Goal: Task Accomplishment & Management: Use online tool/utility

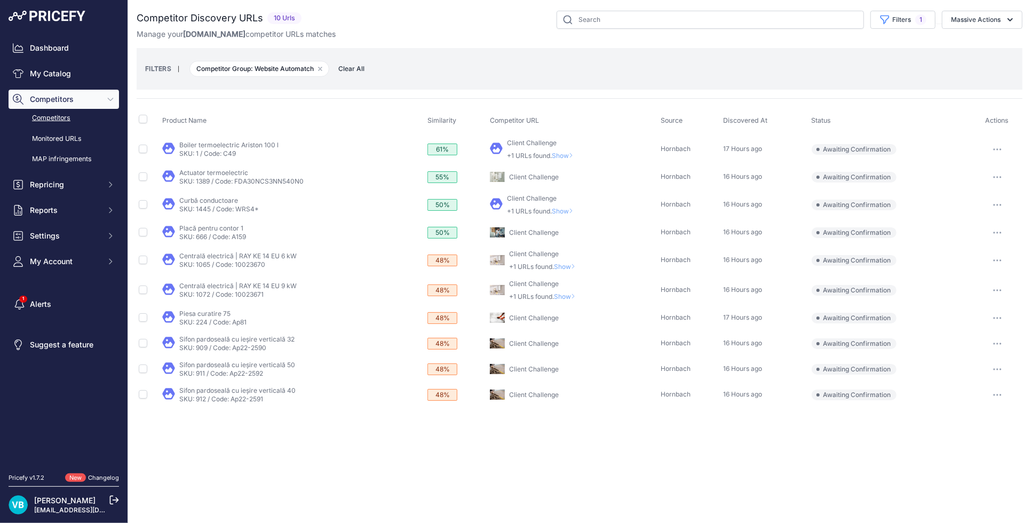
click at [568, 154] on span "Show" at bounding box center [565, 156] width 26 height 8
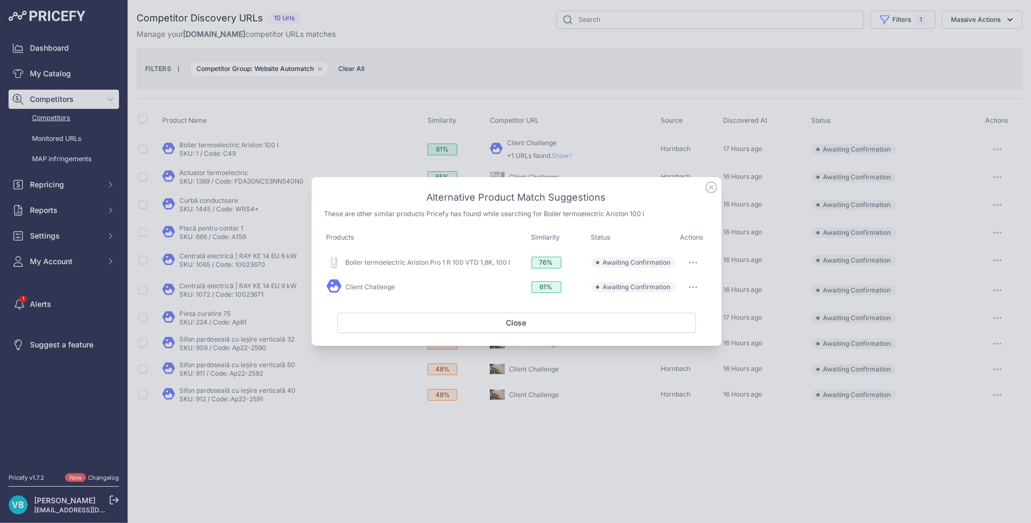
click at [695, 262] on icon "button" at bounding box center [693, 263] width 9 height 2
click at [673, 284] on span "Match This" at bounding box center [664, 285] width 34 height 8
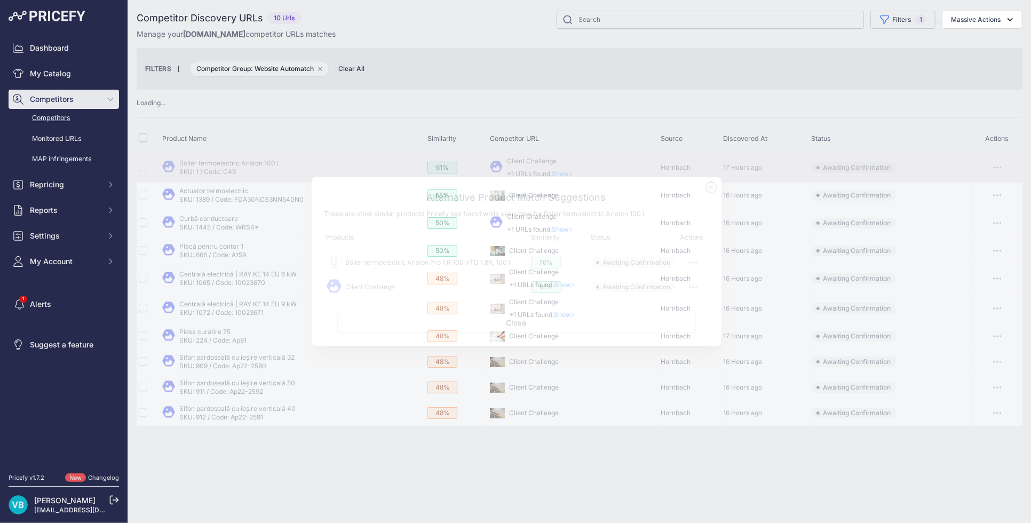
click at [711, 185] on td "Hornbach" at bounding box center [690, 196] width 62 height 26
click at [596, 89] on div at bounding box center [515, 261] width 1031 height 523
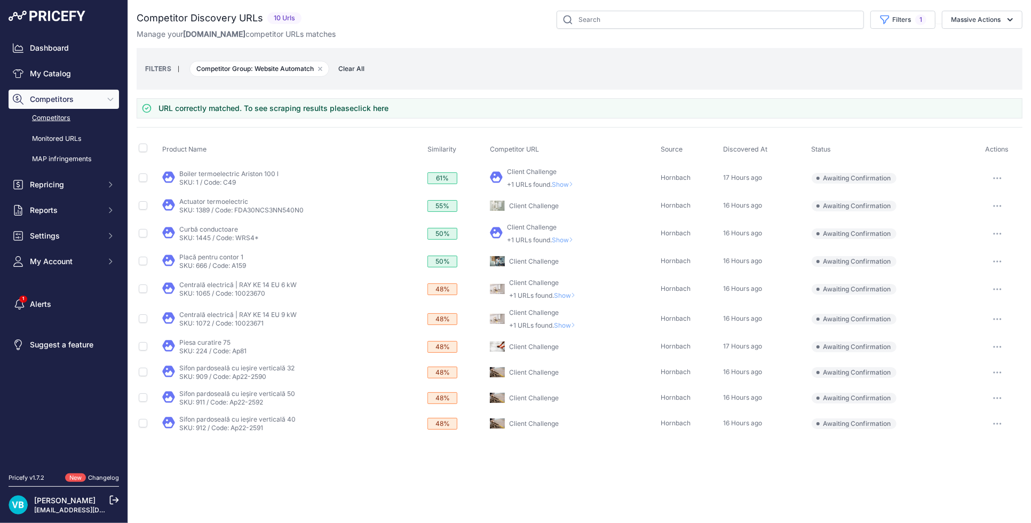
click at [558, 237] on span "Show" at bounding box center [565, 240] width 26 height 8
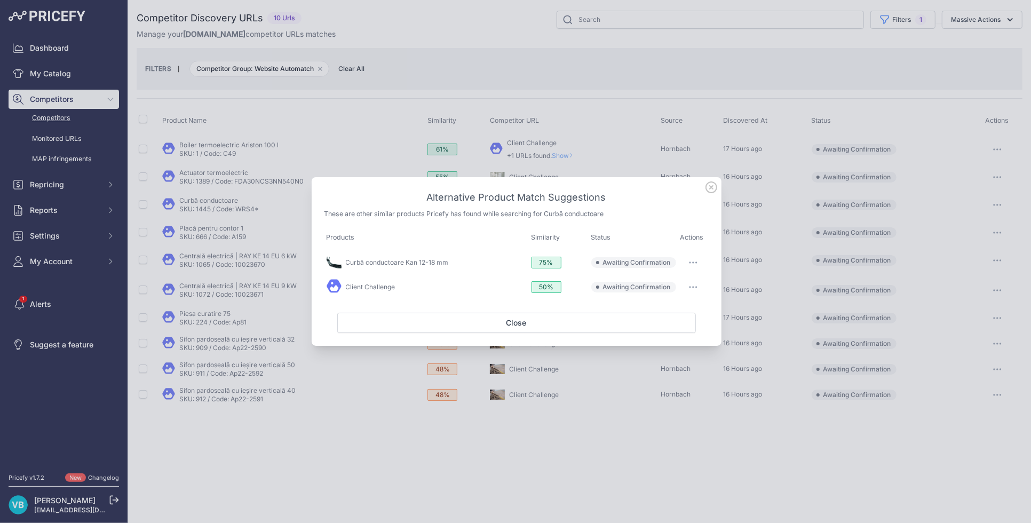
click at [694, 260] on button "button" at bounding box center [693, 262] width 21 height 15
click at [691, 287] on button "Match This" at bounding box center [672, 284] width 68 height 17
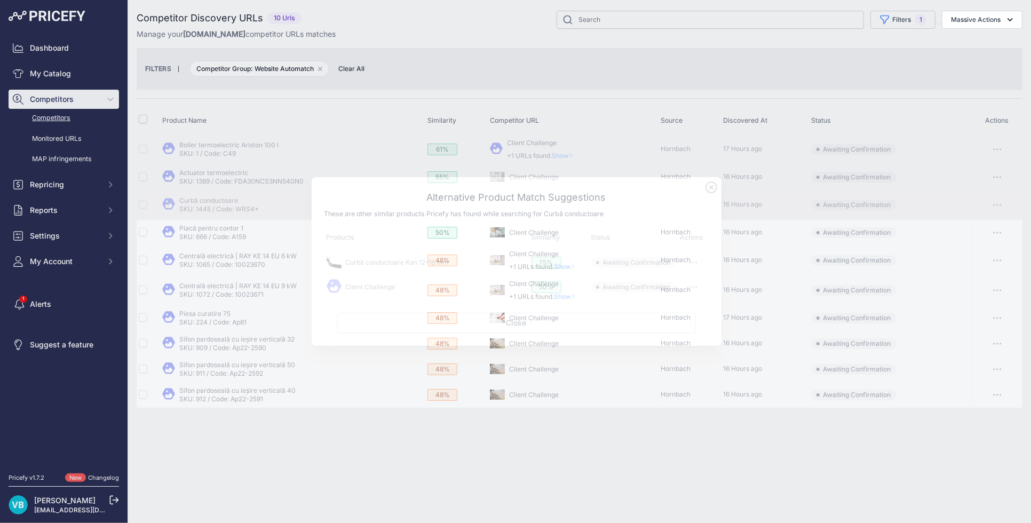
click at [703, 144] on div at bounding box center [515, 261] width 1031 height 523
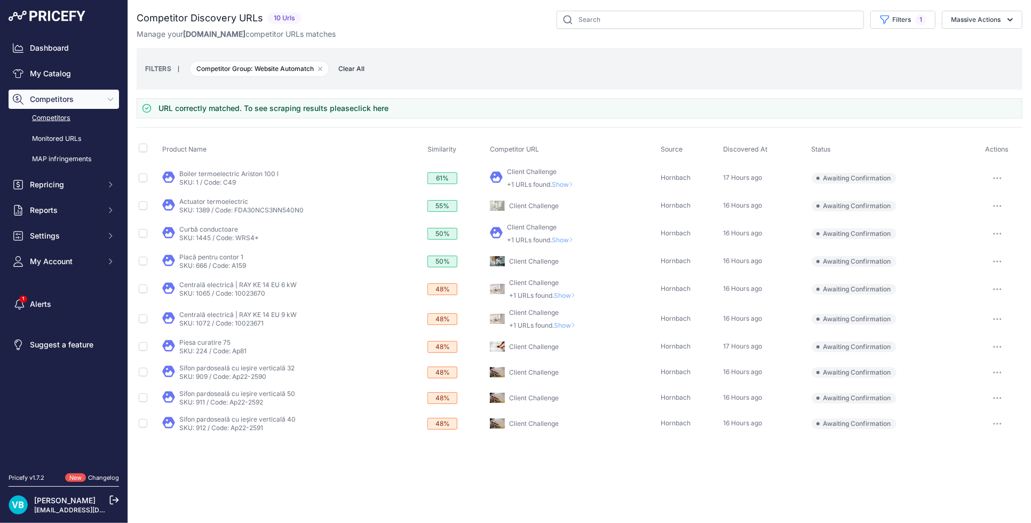
click at [564, 292] on span "Show" at bounding box center [567, 295] width 26 height 8
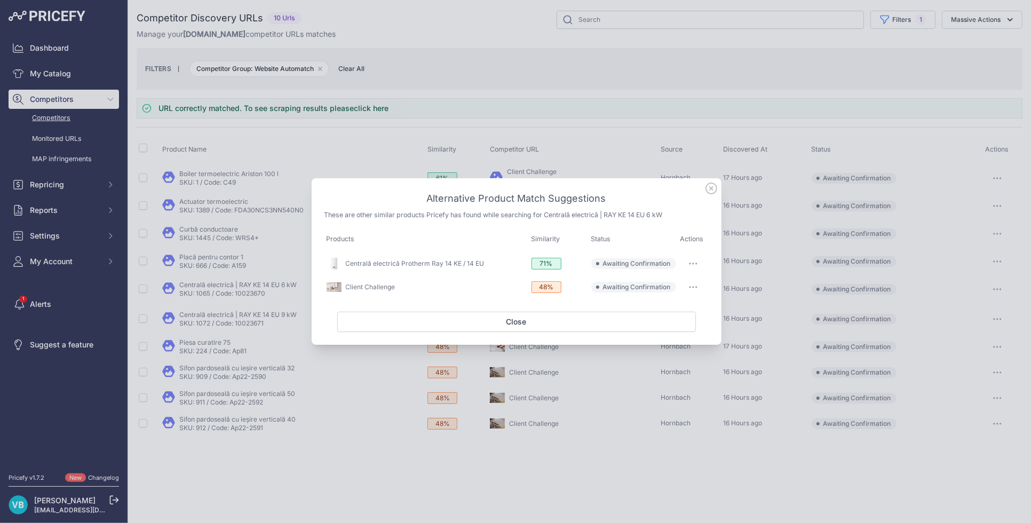
click at [548, 358] on div at bounding box center [515, 261] width 1031 height 523
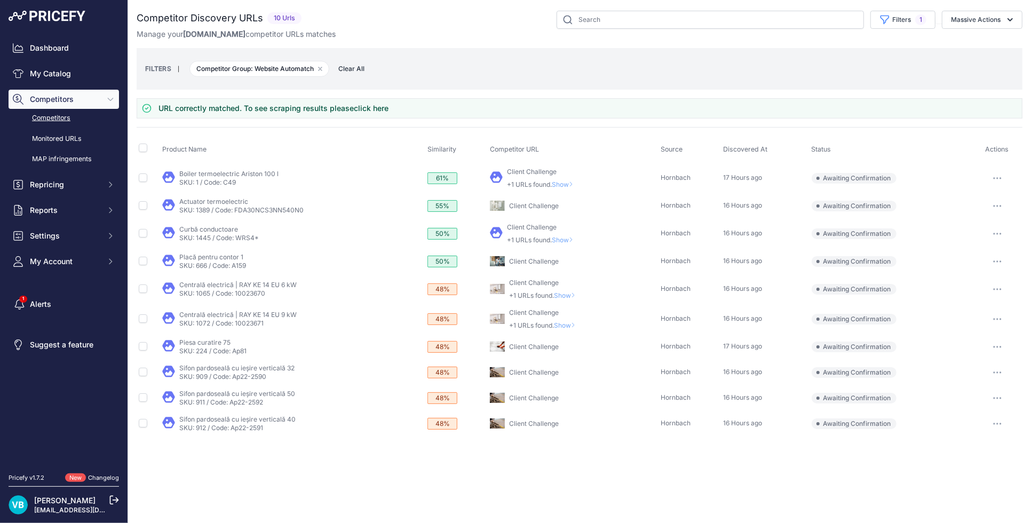
click at [567, 321] on span "Show" at bounding box center [567, 325] width 26 height 8
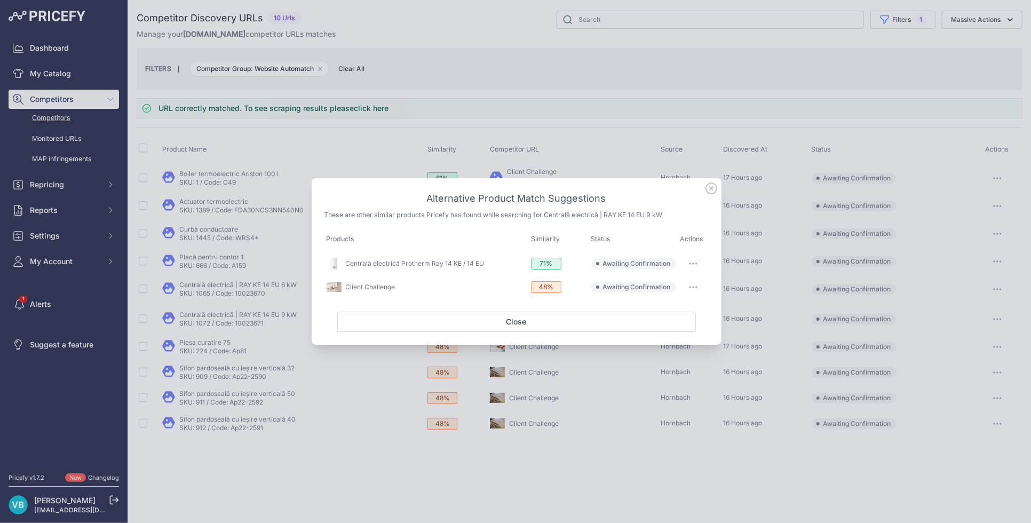
click at [441, 372] on div at bounding box center [515, 261] width 1031 height 523
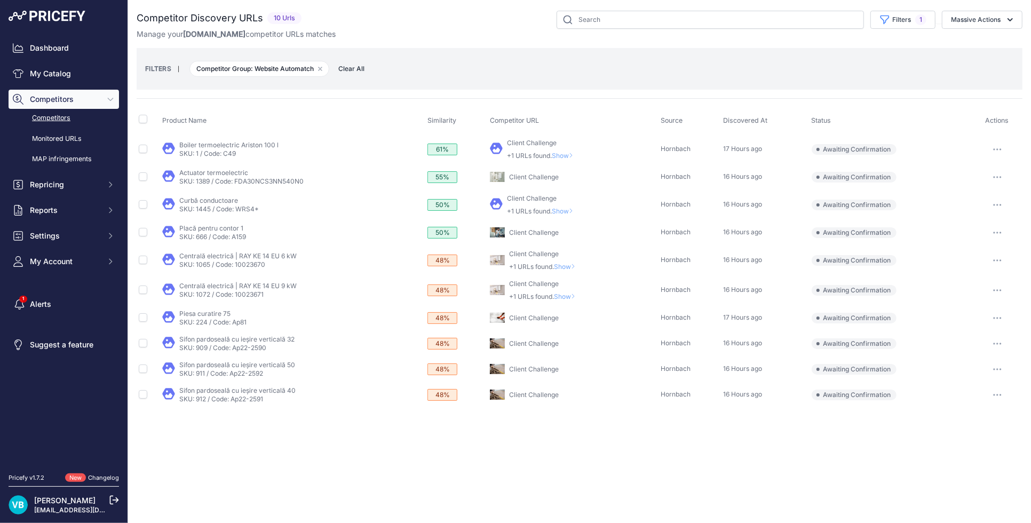
click at [50, 116] on link "Competitors" at bounding box center [64, 118] width 110 height 19
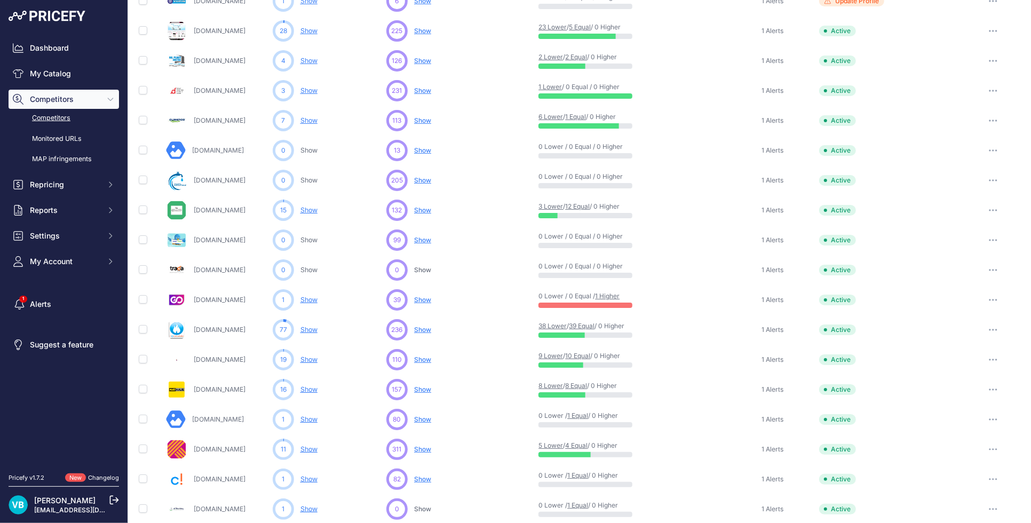
scroll to position [376, 0]
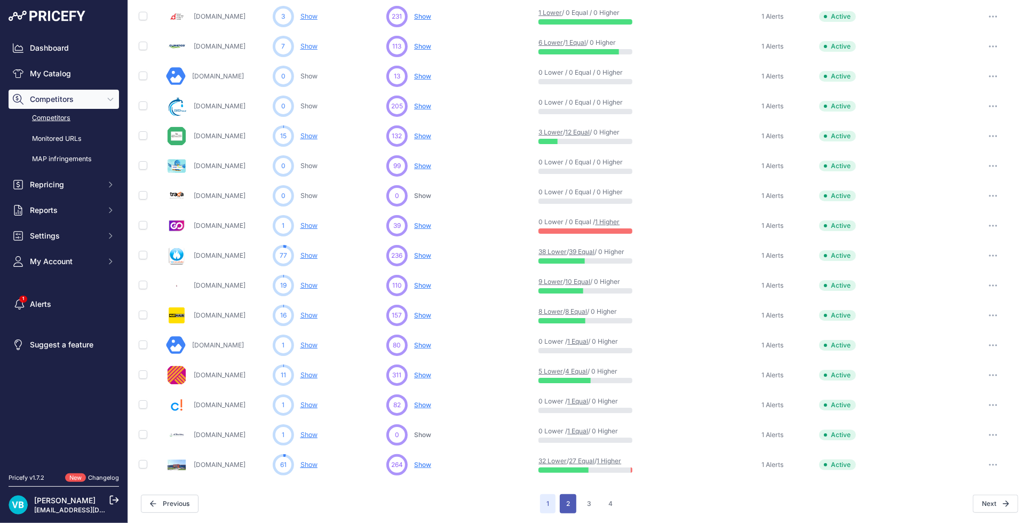
click at [561, 502] on button "2" at bounding box center [568, 503] width 17 height 19
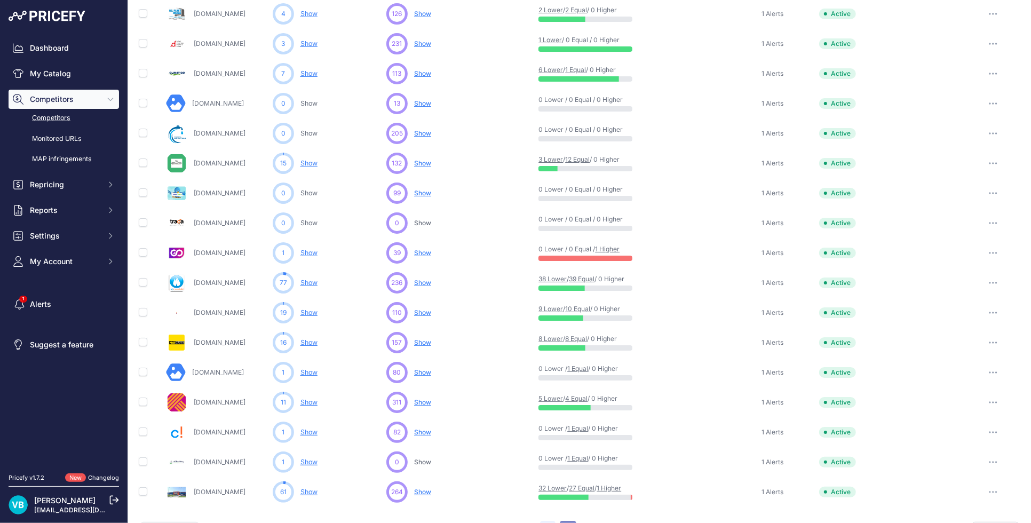
scroll to position [403, 0]
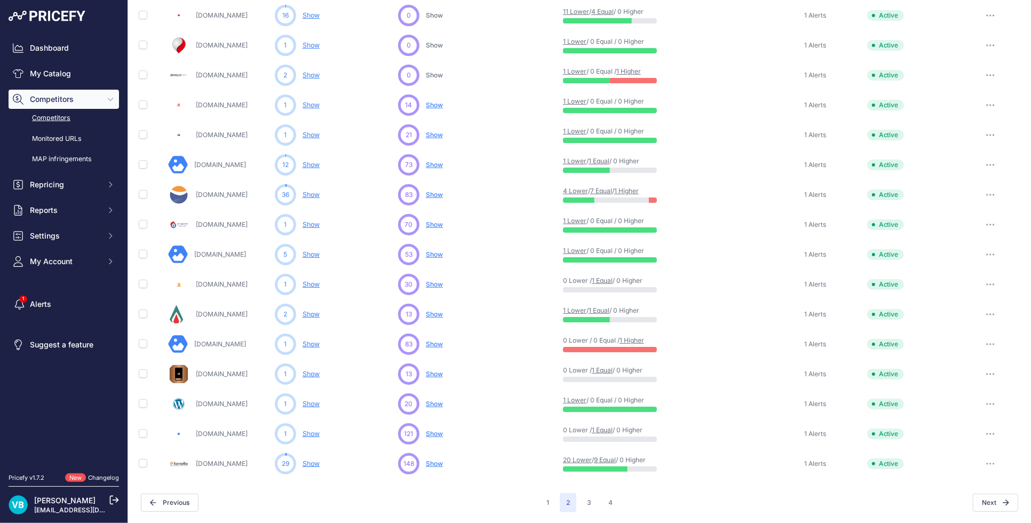
scroll to position [376, 0]
click at [315, 463] on link "Show" at bounding box center [311, 465] width 17 height 8
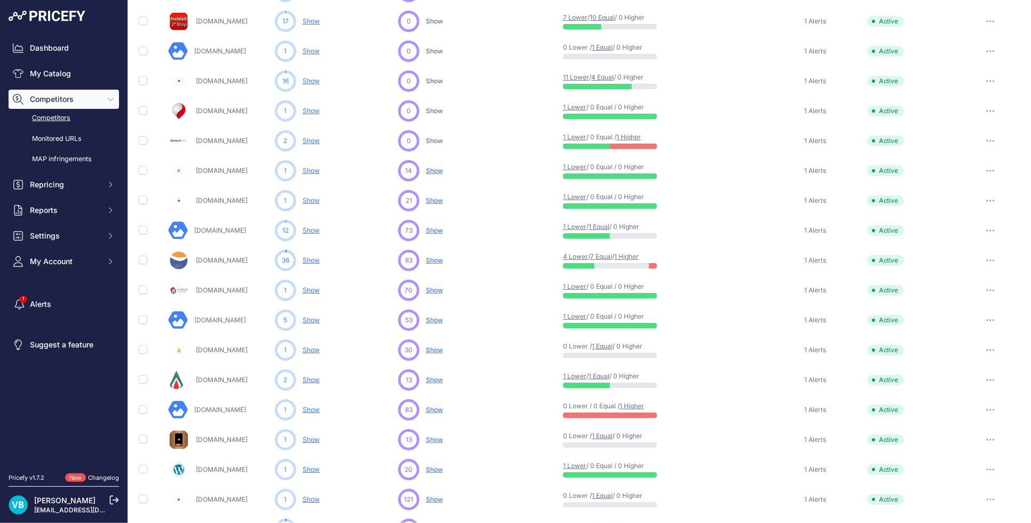
scroll to position [376, 0]
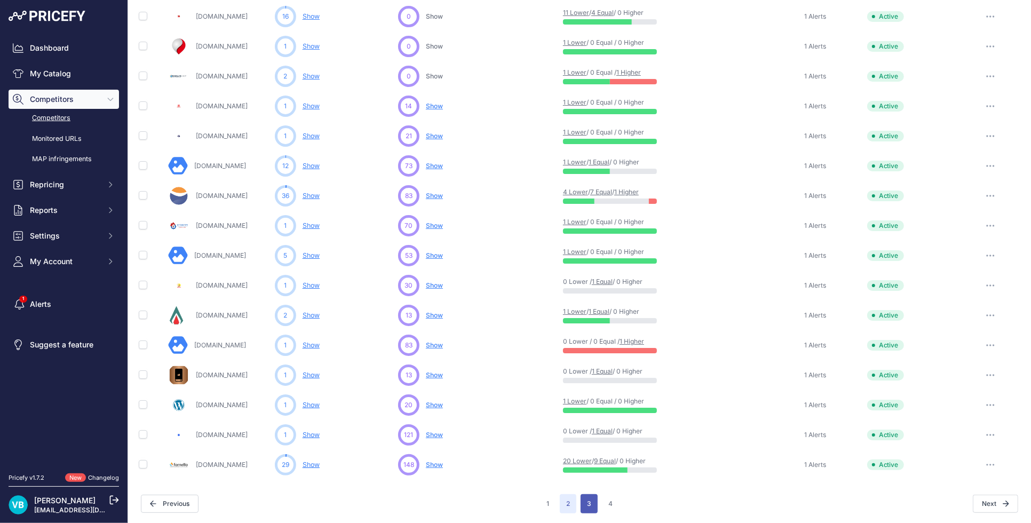
click at [585, 505] on button "3" at bounding box center [589, 503] width 17 height 19
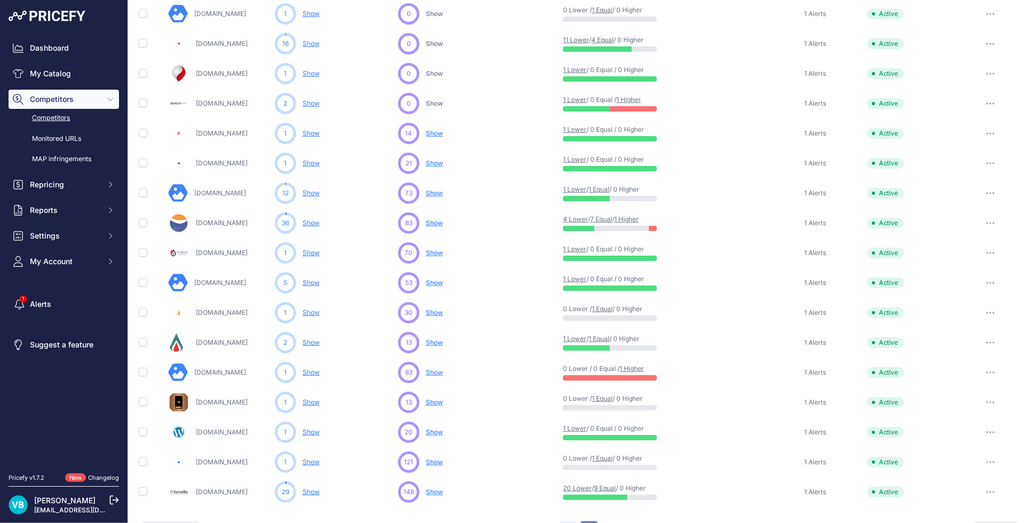
scroll to position [403, 0]
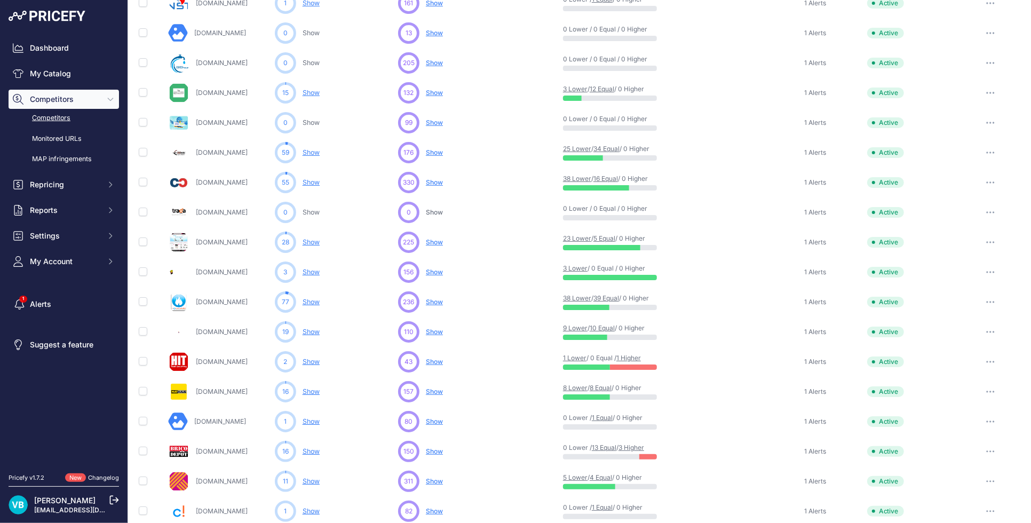
scroll to position [220, 0]
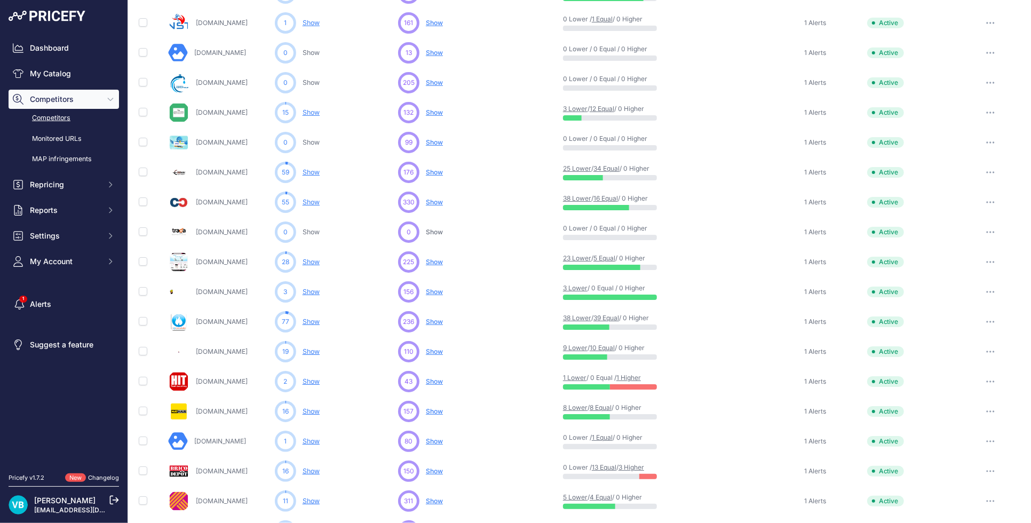
click at [430, 168] on span "Show" at bounding box center [434, 172] width 17 height 8
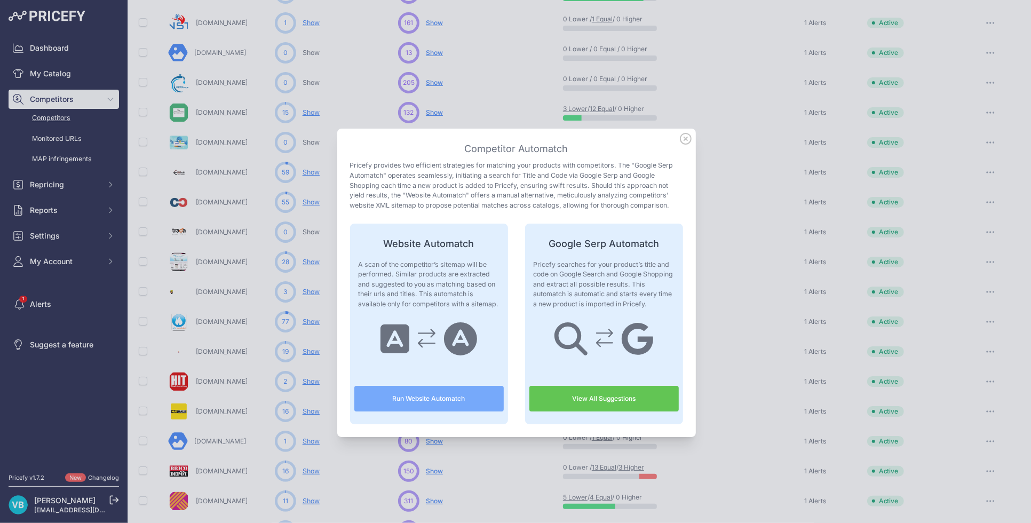
click at [427, 399] on button "Run Website Automatch" at bounding box center [428, 399] width 149 height 26
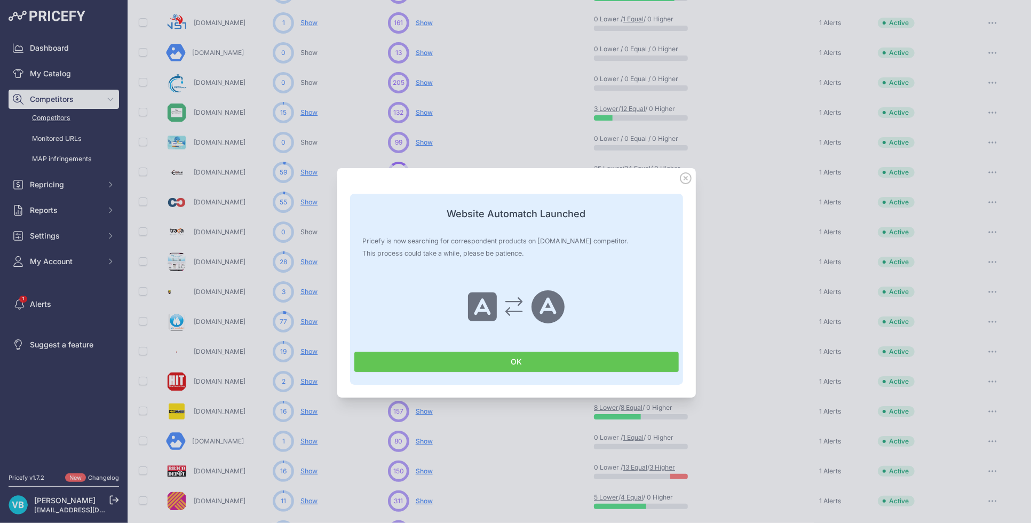
click at [498, 357] on button "OK" at bounding box center [516, 362] width 324 height 20
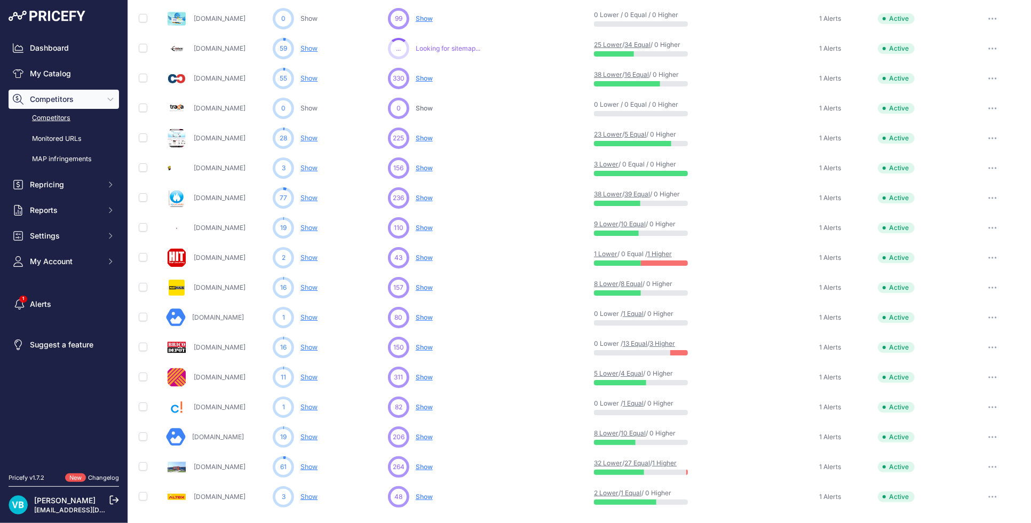
scroll to position [376, 0]
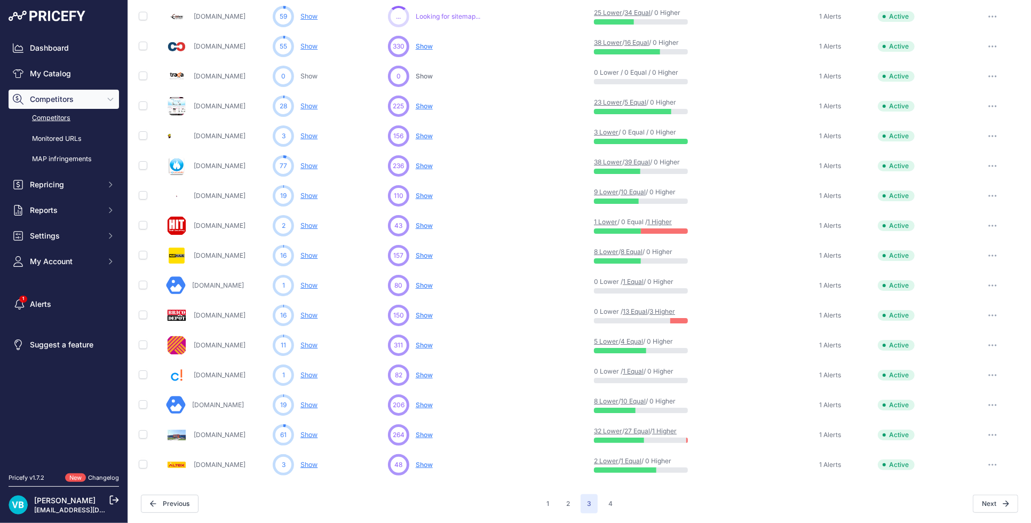
click at [428, 316] on span "Show" at bounding box center [424, 315] width 17 height 8
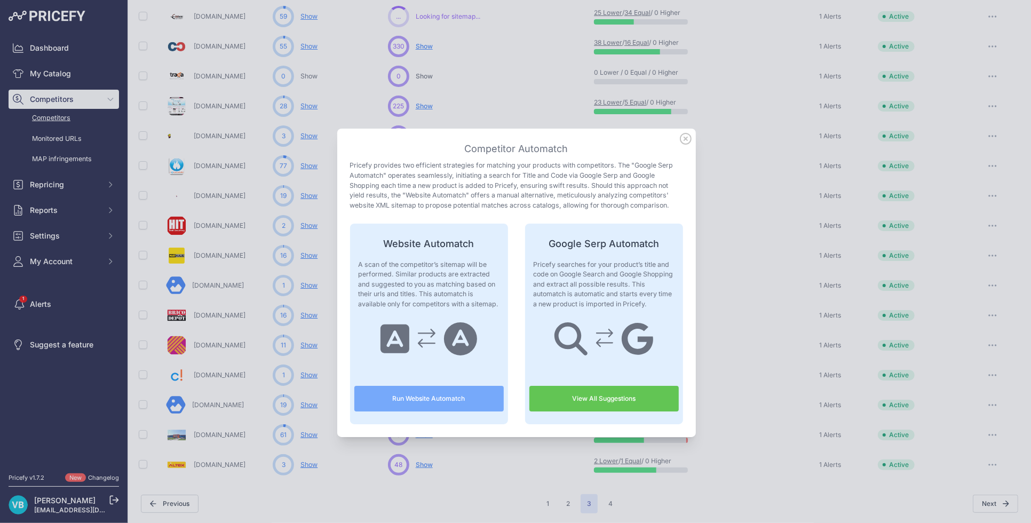
click at [433, 400] on button "Run Website Automatch" at bounding box center [428, 399] width 149 height 26
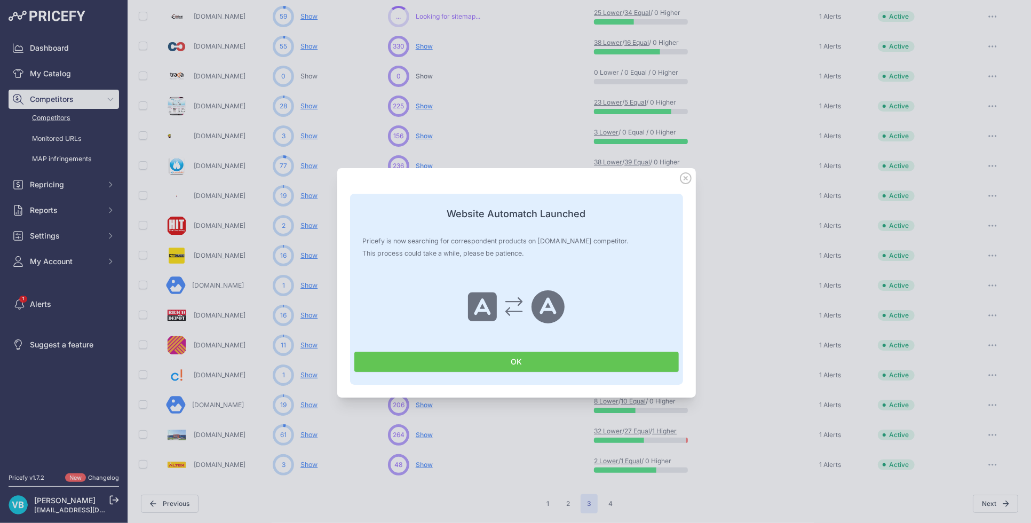
click at [465, 361] on button "OK" at bounding box center [516, 362] width 324 height 20
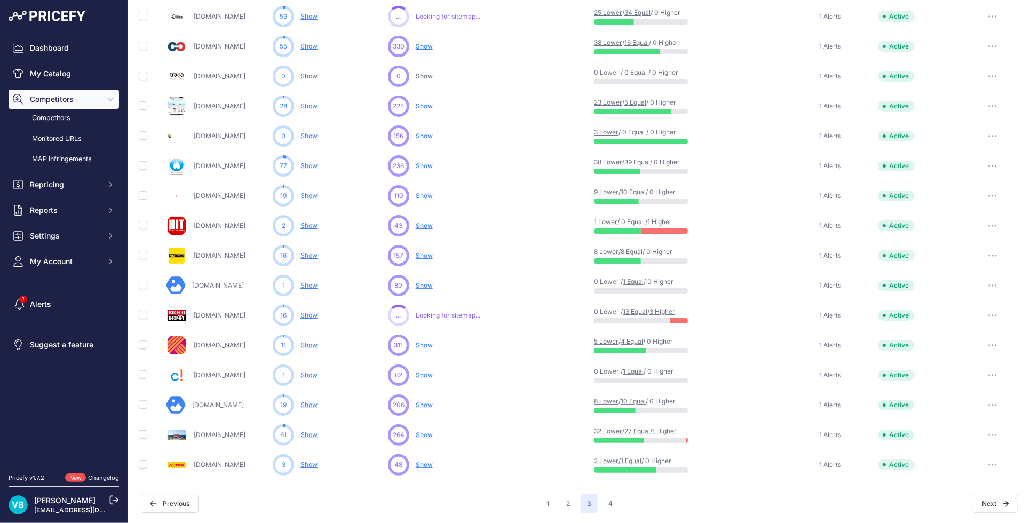
click at [417, 406] on span "Show" at bounding box center [424, 405] width 17 height 8
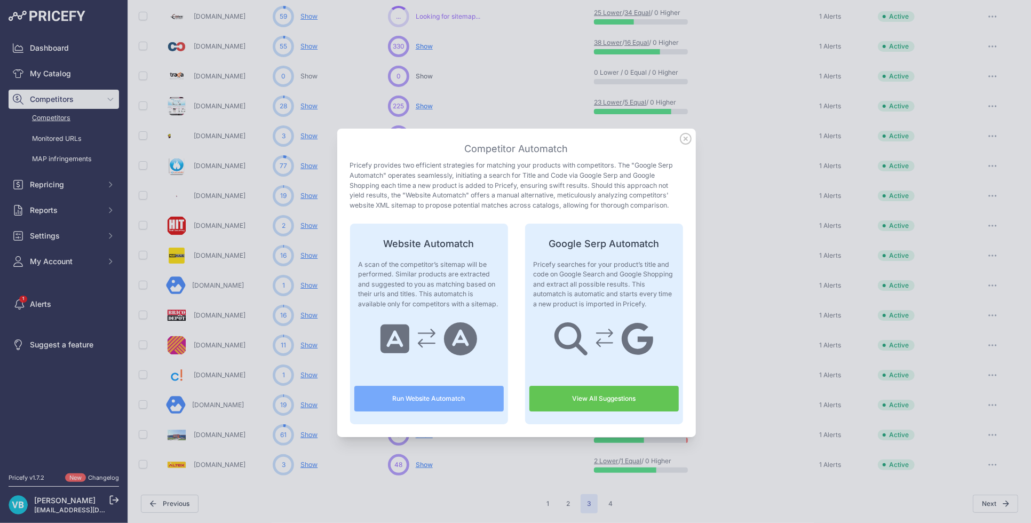
click at [421, 395] on button "Run Website Automatch" at bounding box center [428, 399] width 149 height 26
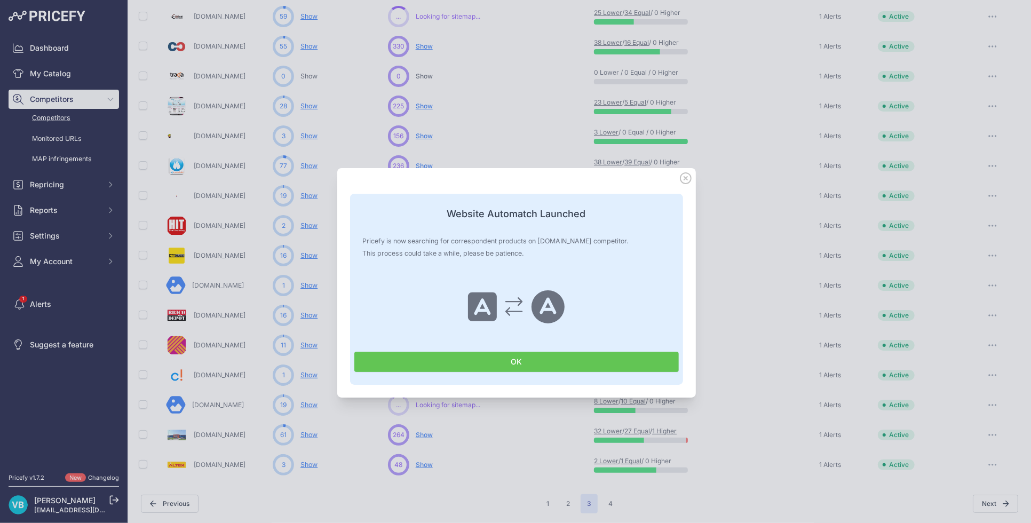
click at [486, 353] on button "OK" at bounding box center [516, 362] width 324 height 20
